Goal: Information Seeking & Learning: Learn about a topic

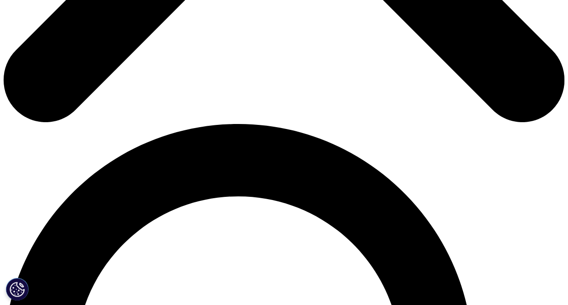
scroll to position [99, 534]
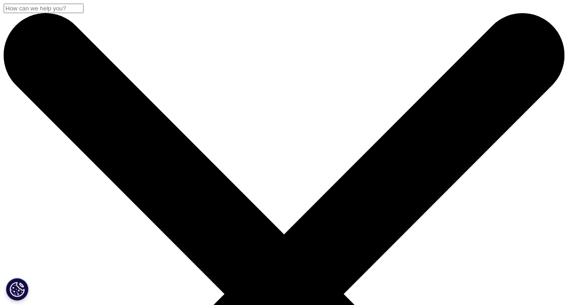
drag, startPoint x: 453, startPoint y: 138, endPoint x: 455, endPoint y: 250, distance: 111.7
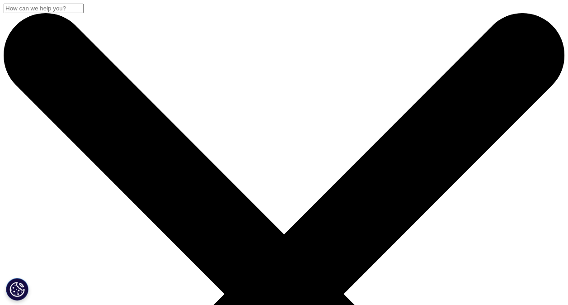
drag, startPoint x: 441, startPoint y: 275, endPoint x: 432, endPoint y: 245, distance: 30.6
drag, startPoint x: 426, startPoint y: 228, endPoint x: 419, endPoint y: 217, distance: 13.0
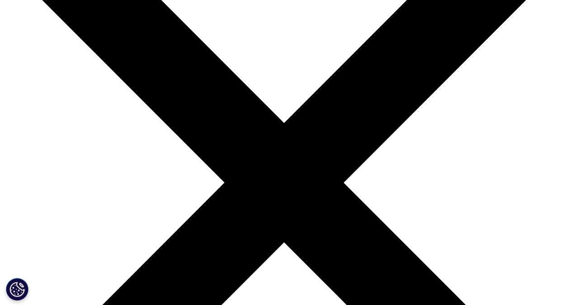
scroll to position [181, 0]
